Goal: Information Seeking & Learning: Learn about a topic

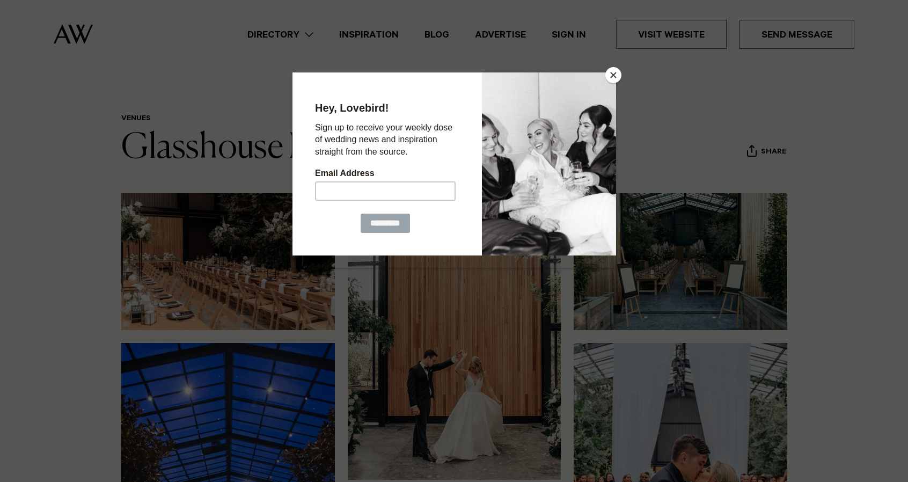
click at [614, 77] on button "Close" at bounding box center [613, 75] width 16 height 16
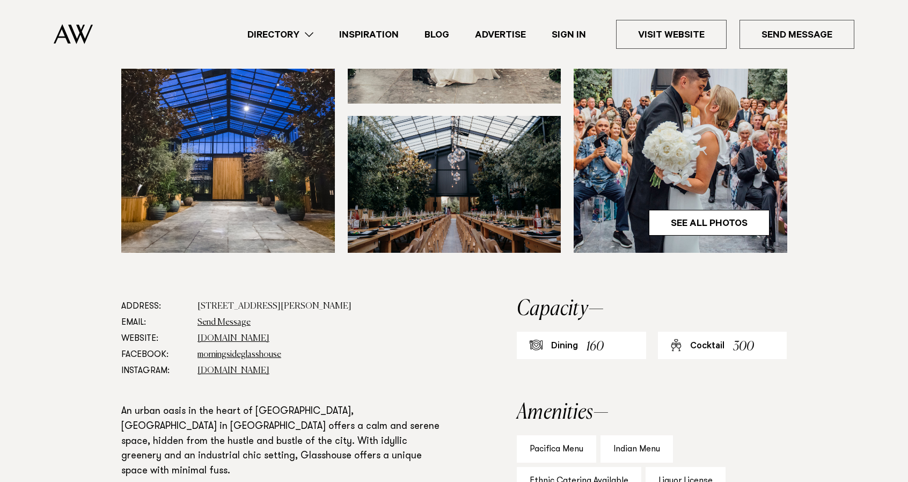
scroll to position [375, 0]
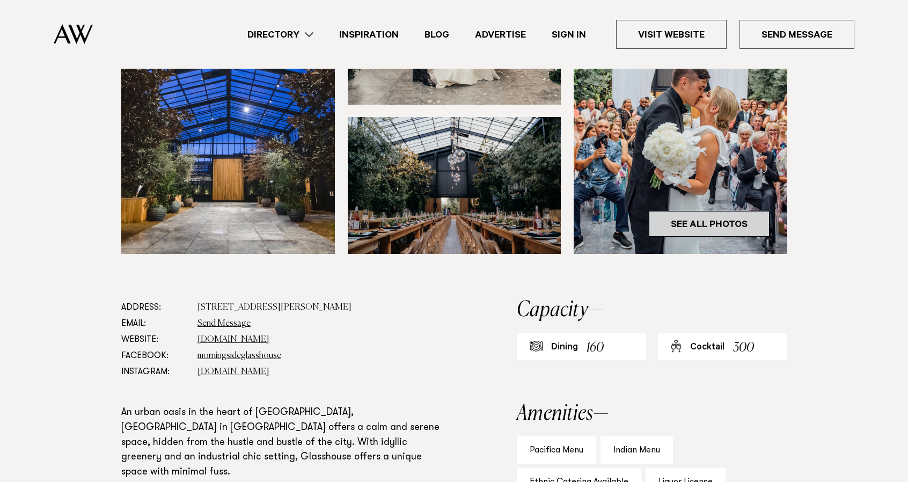
click at [737, 216] on link "See All Photos" at bounding box center [709, 224] width 121 height 26
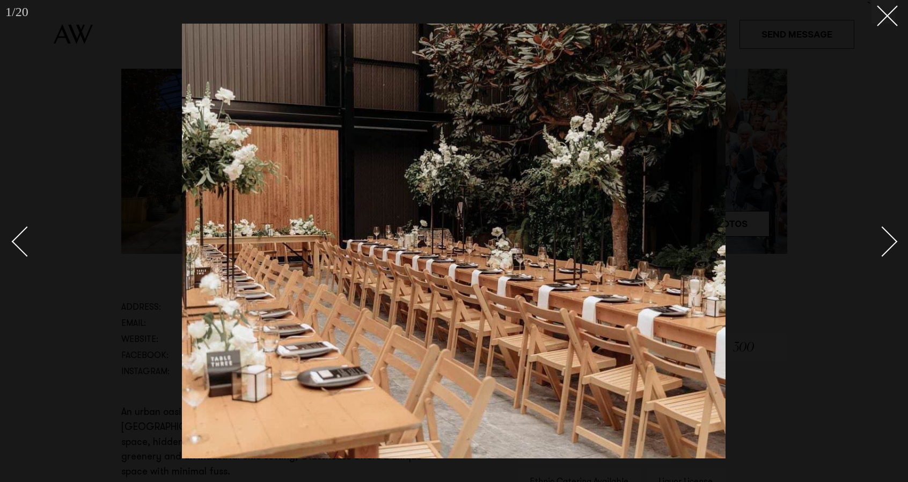
click at [886, 258] on link at bounding box center [876, 241] width 38 height 54
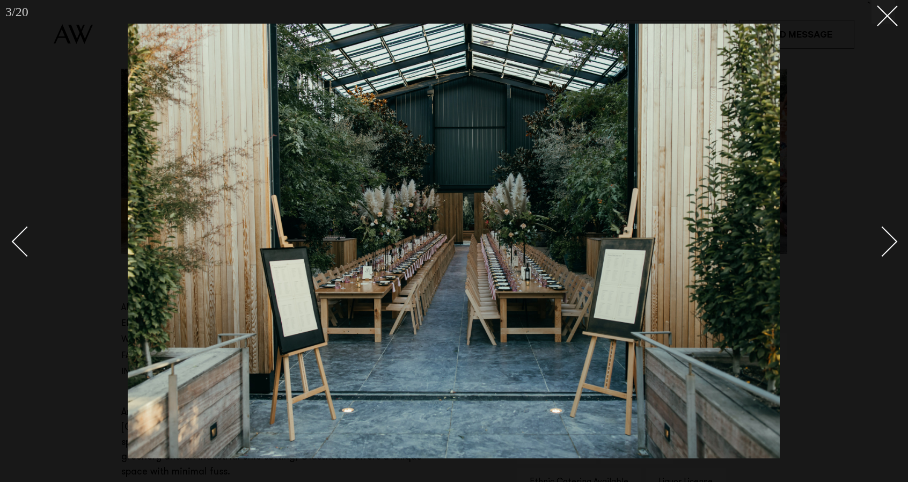
click at [886, 258] on link at bounding box center [876, 241] width 38 height 54
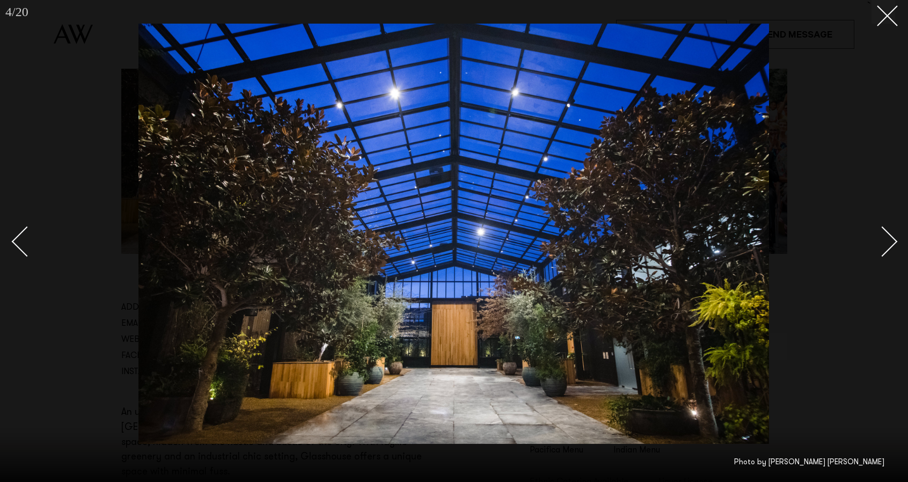
click at [886, 258] on link at bounding box center [876, 241] width 38 height 54
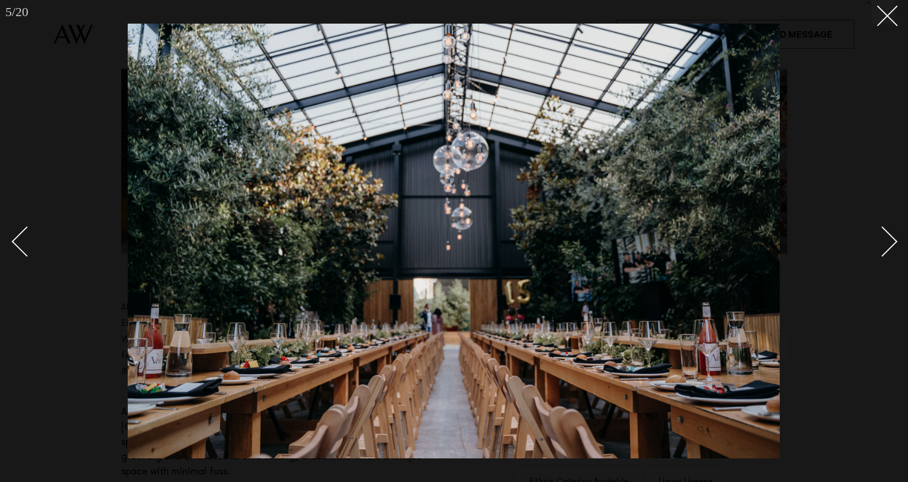
click at [886, 258] on link at bounding box center [876, 241] width 38 height 54
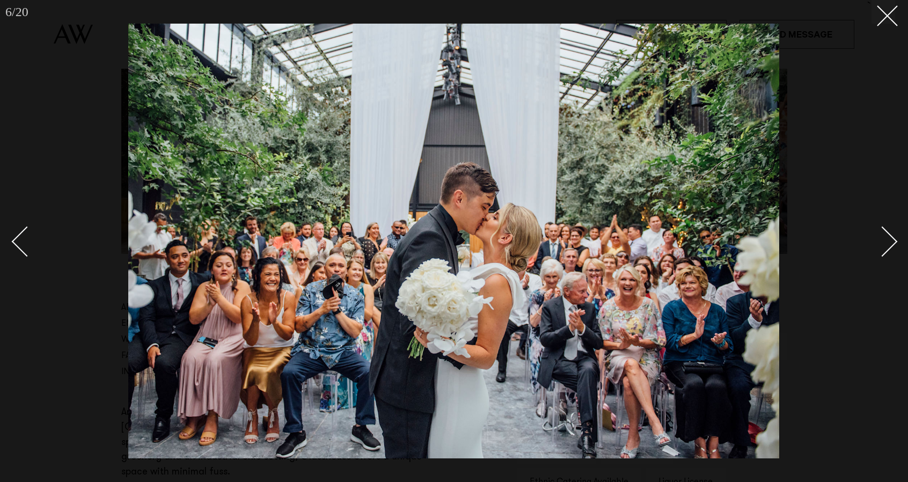
click at [886, 258] on link at bounding box center [876, 241] width 38 height 54
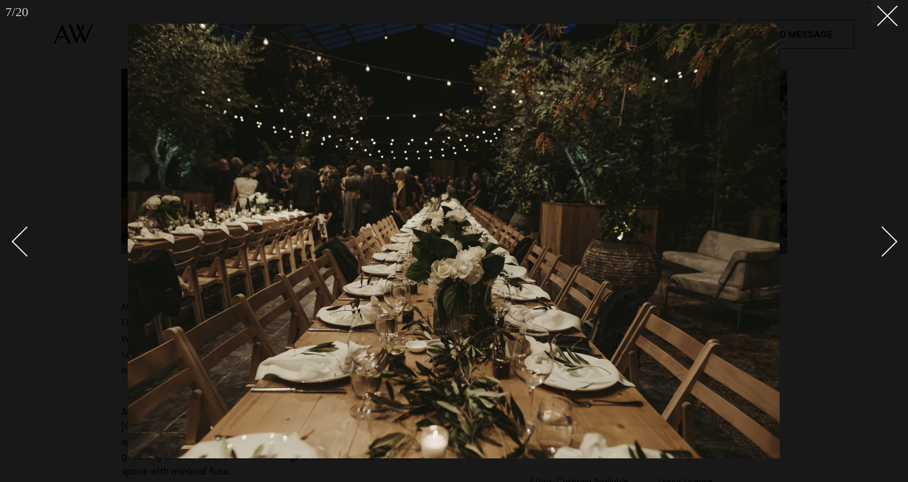
click at [886, 258] on link at bounding box center [876, 241] width 38 height 54
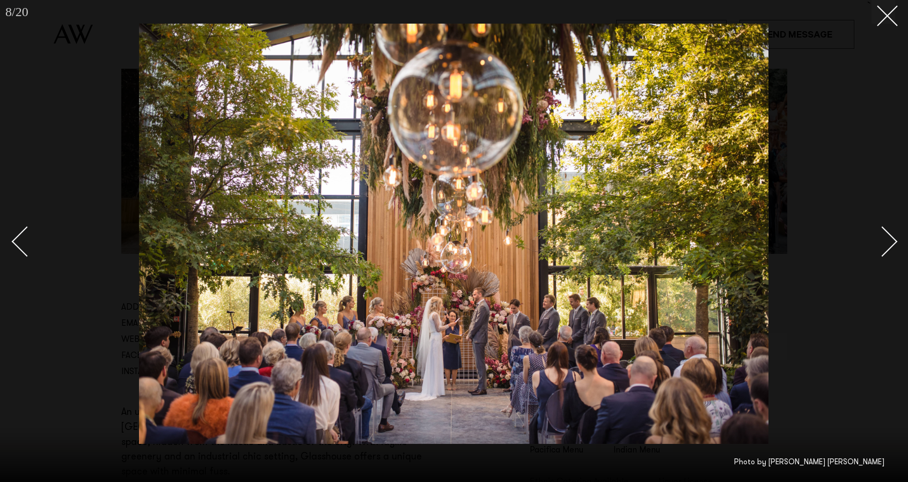
click at [886, 258] on link at bounding box center [876, 241] width 38 height 54
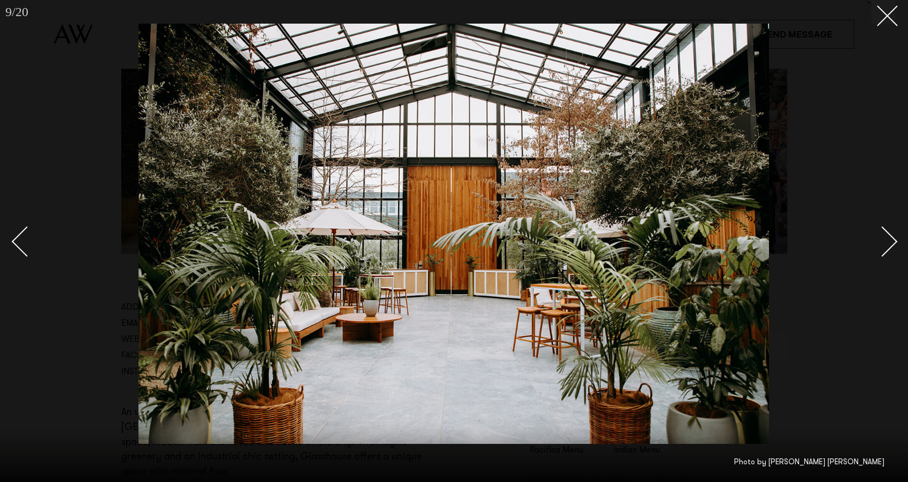
click at [886, 258] on link at bounding box center [876, 241] width 38 height 54
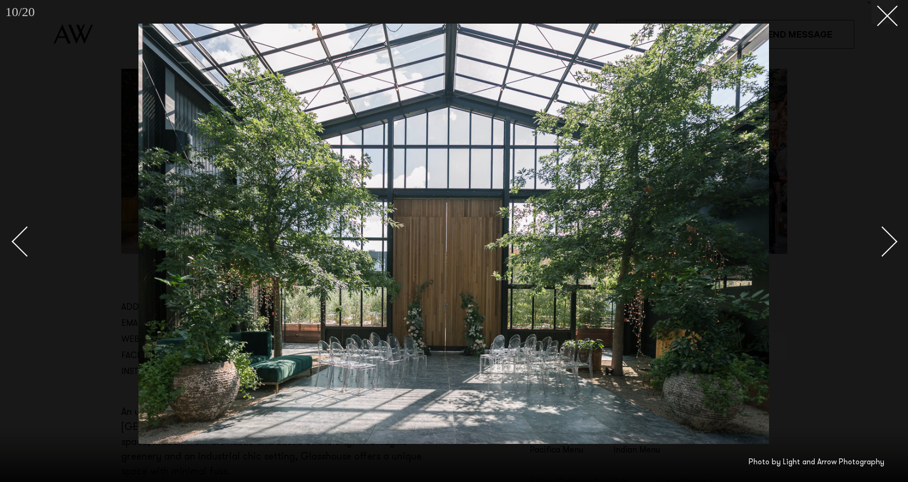
click at [886, 258] on link at bounding box center [876, 241] width 38 height 54
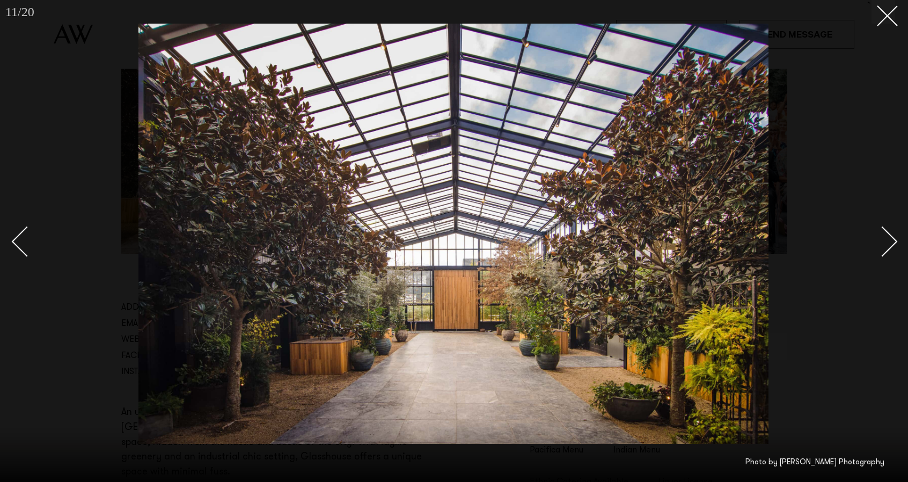
click at [7, 245] on div at bounding box center [454, 241] width 908 height 482
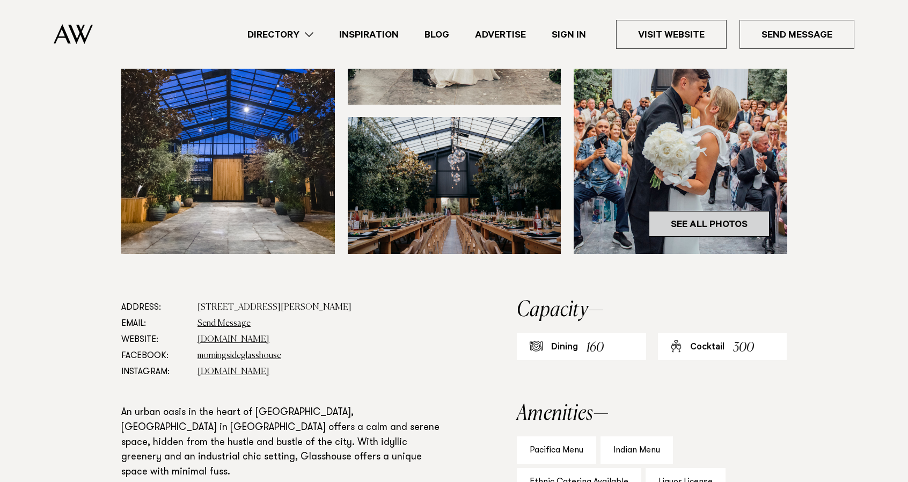
click at [717, 224] on link "See All Photos" at bounding box center [709, 224] width 121 height 26
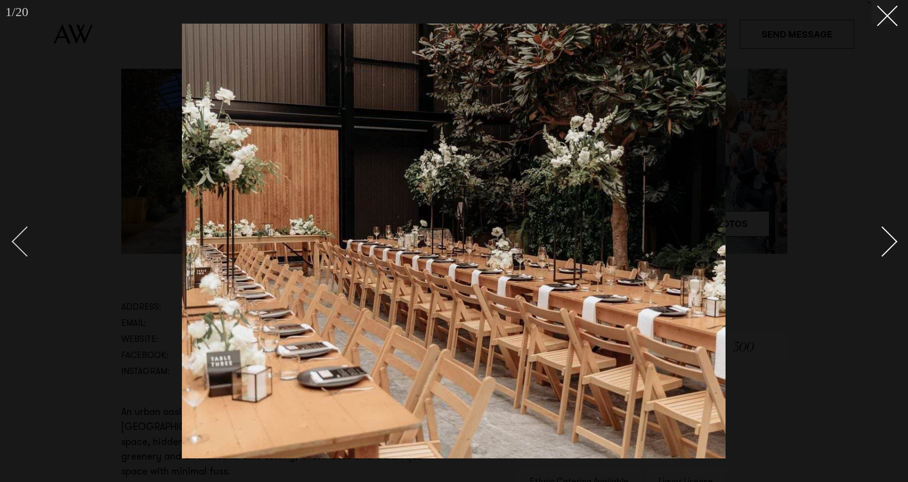
click at [26, 249] on div "Previous slide" at bounding box center [27, 241] width 31 height 31
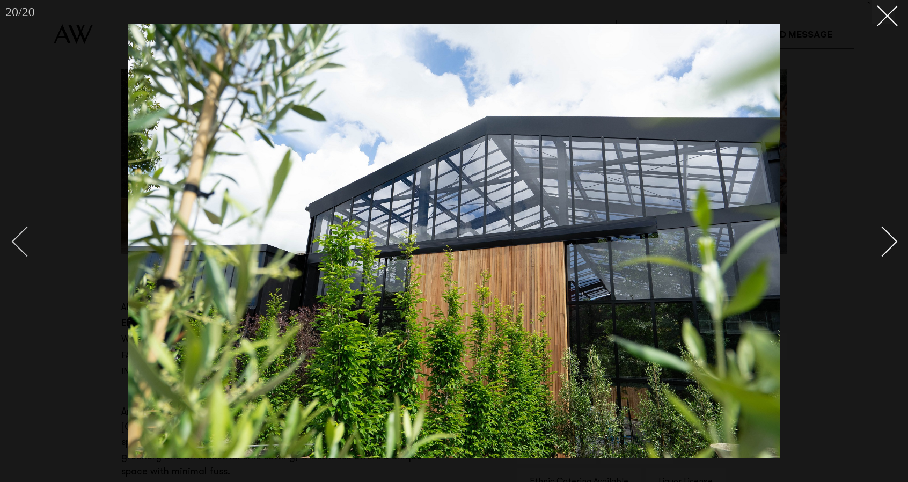
click at [26, 249] on div "Previous slide" at bounding box center [27, 241] width 31 height 31
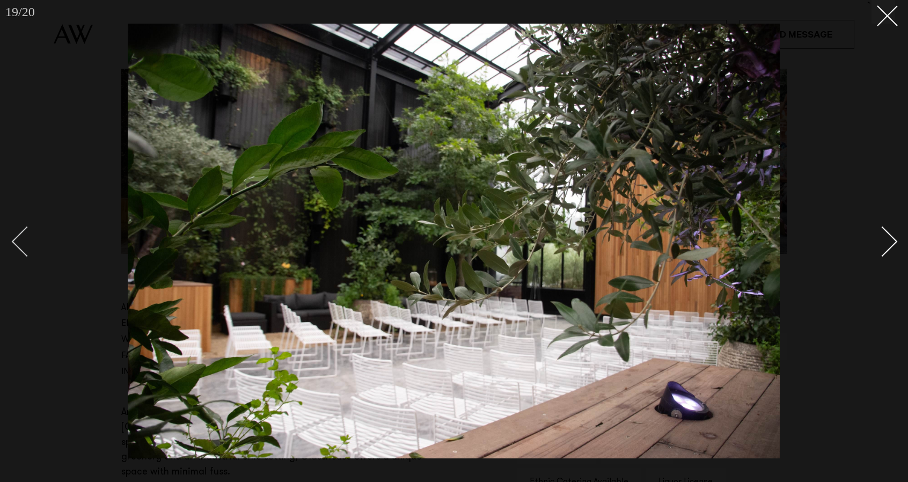
click at [26, 249] on div "Previous slide" at bounding box center [27, 241] width 31 height 31
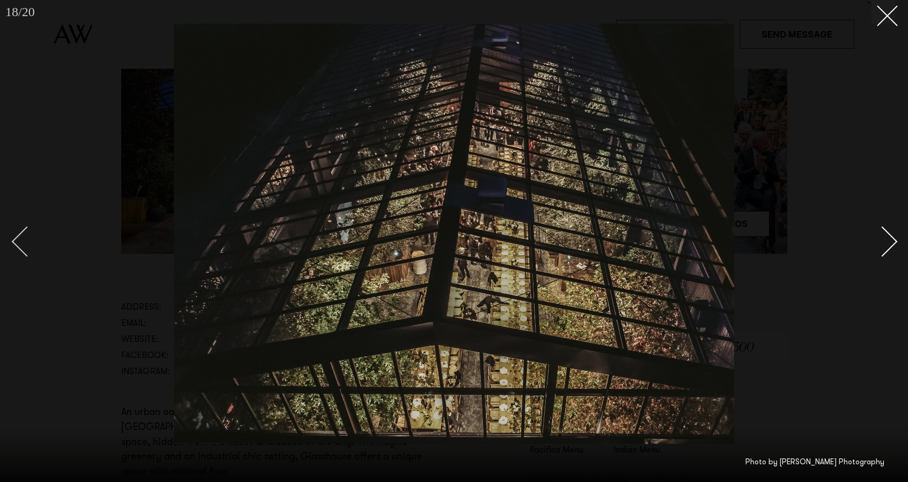
click at [26, 249] on div "Previous slide" at bounding box center [27, 241] width 31 height 31
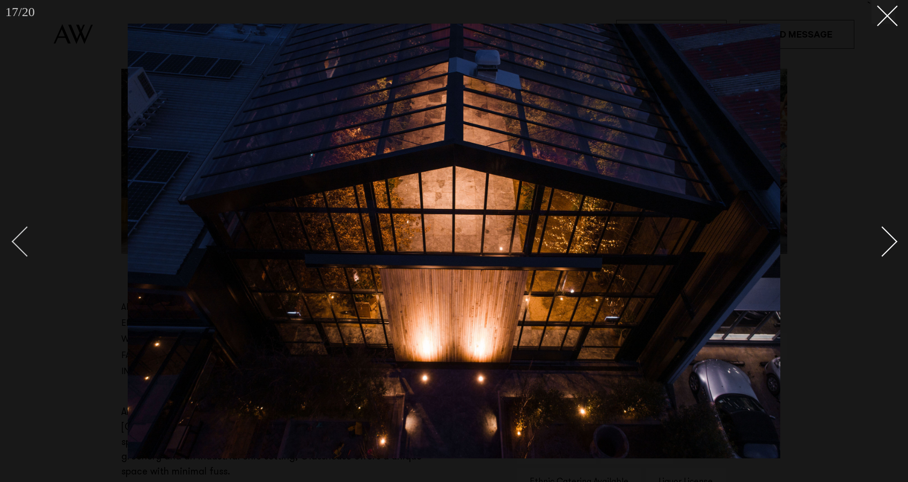
click at [26, 249] on div "Previous slide" at bounding box center [27, 241] width 31 height 31
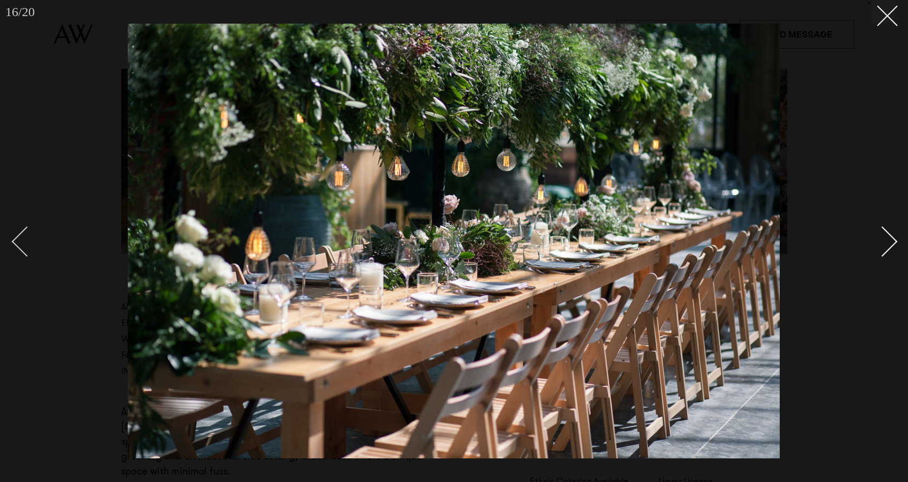
click at [26, 249] on div "Previous slide" at bounding box center [27, 241] width 31 height 31
click at [892, 245] on div "Next slide" at bounding box center [882, 241] width 31 height 31
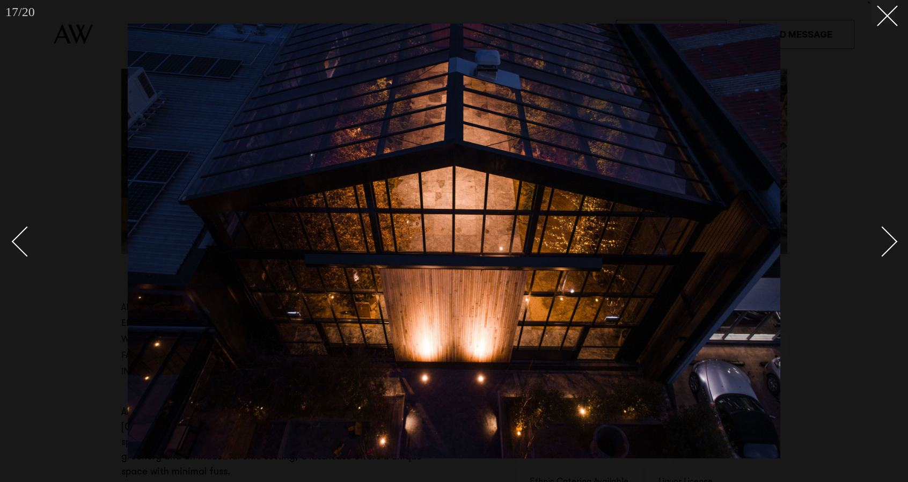
click at [35, 251] on link at bounding box center [32, 241] width 38 height 54
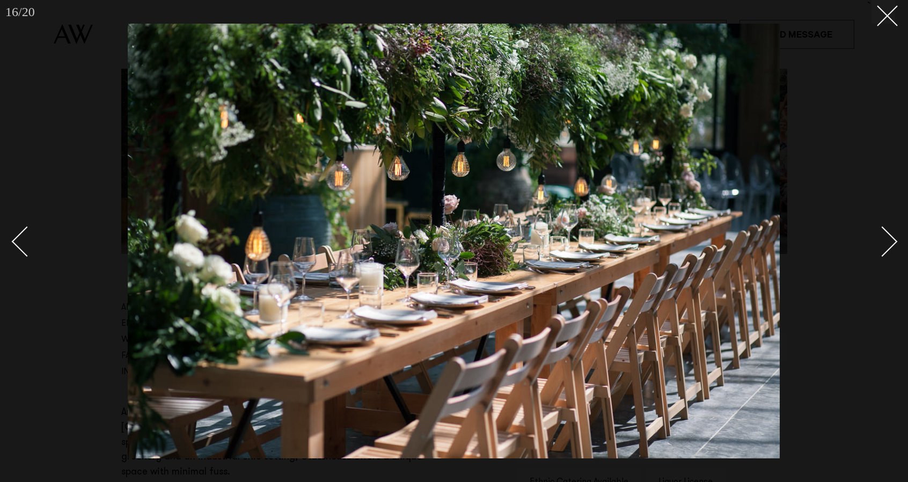
click at [35, 251] on link at bounding box center [32, 241] width 38 height 54
